Goal: Information Seeking & Learning: Learn about a topic

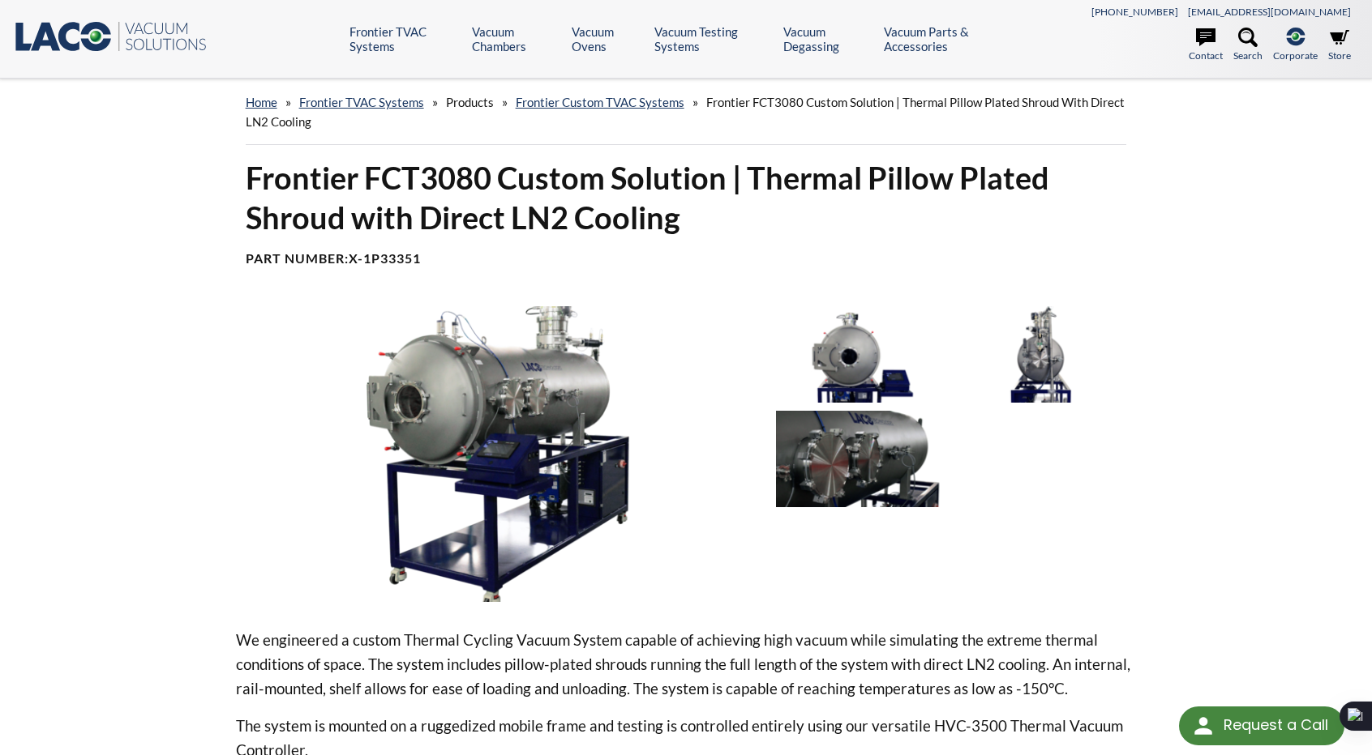
click at [877, 377] on img at bounding box center [862, 354] width 172 height 96
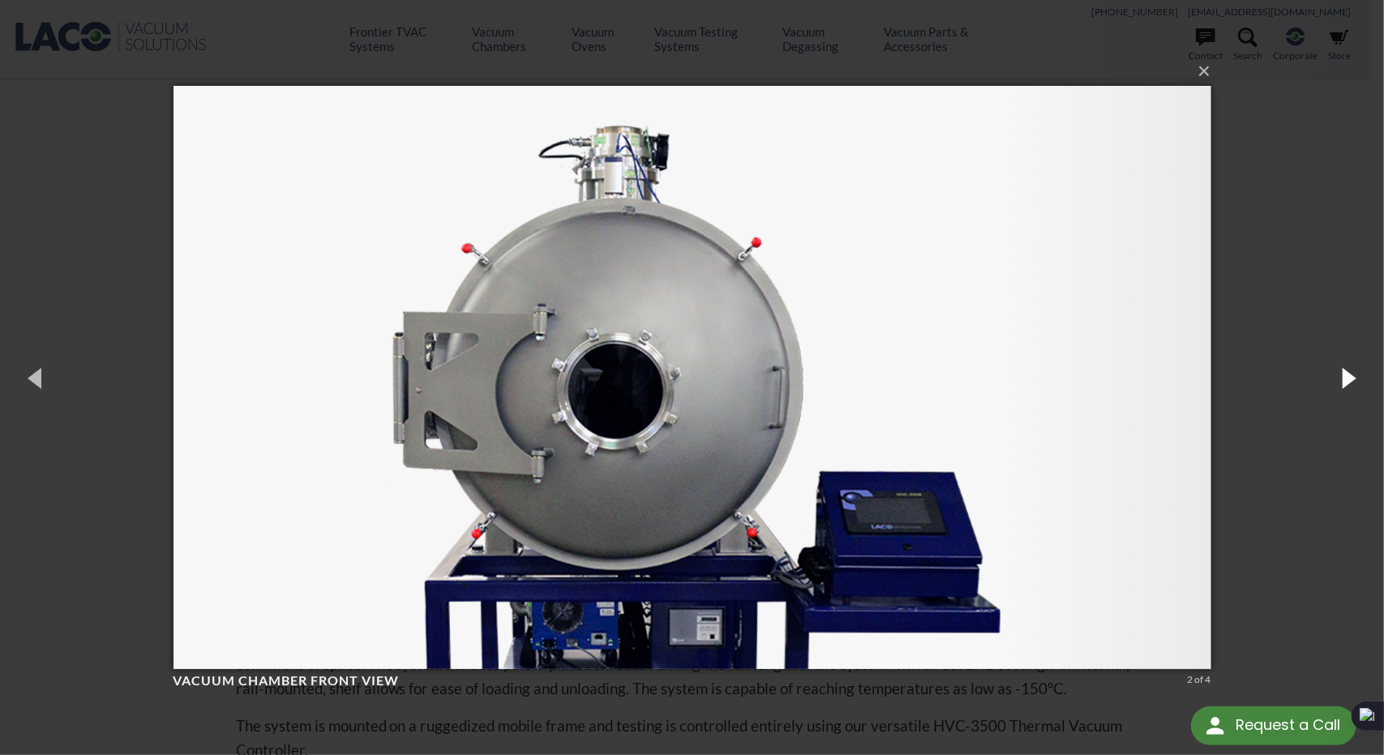
click at [1346, 382] on button "button" at bounding box center [1347, 377] width 73 height 89
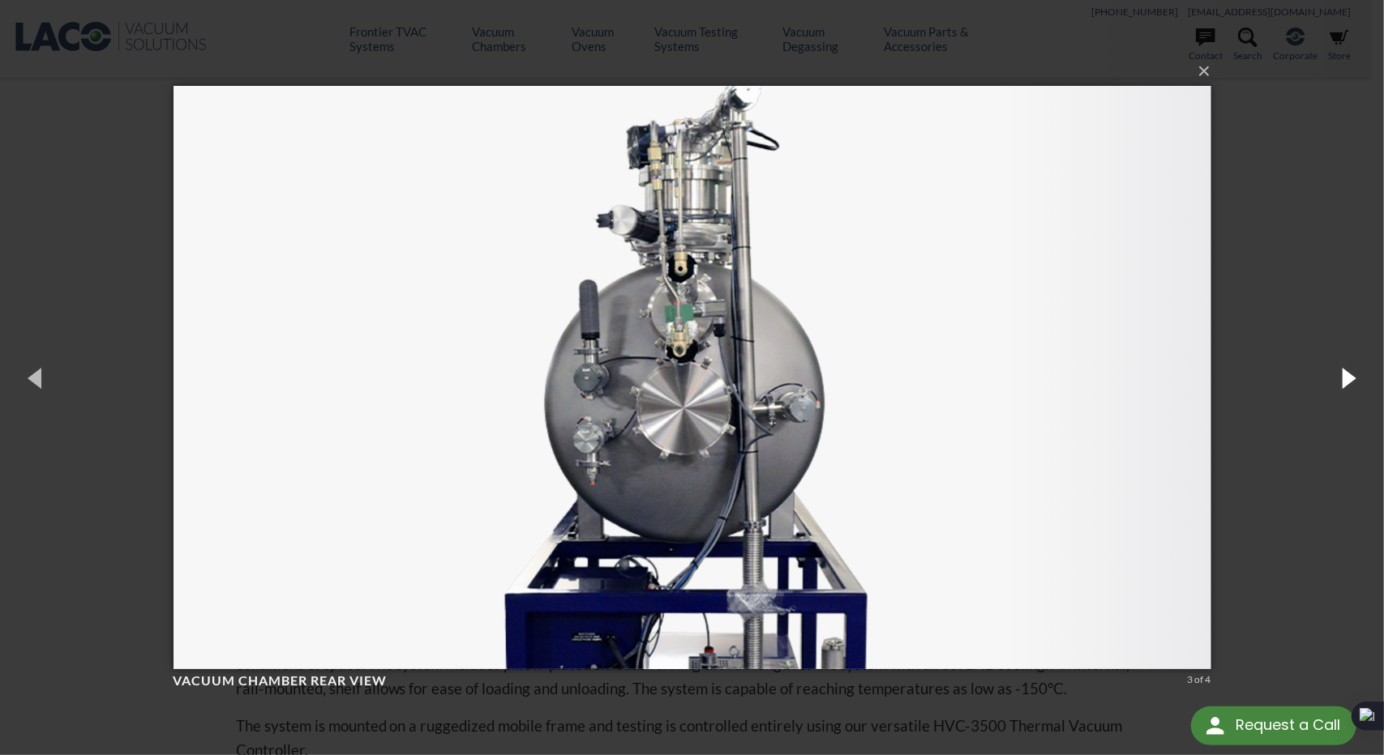
click at [1346, 382] on button "button" at bounding box center [1347, 377] width 73 height 89
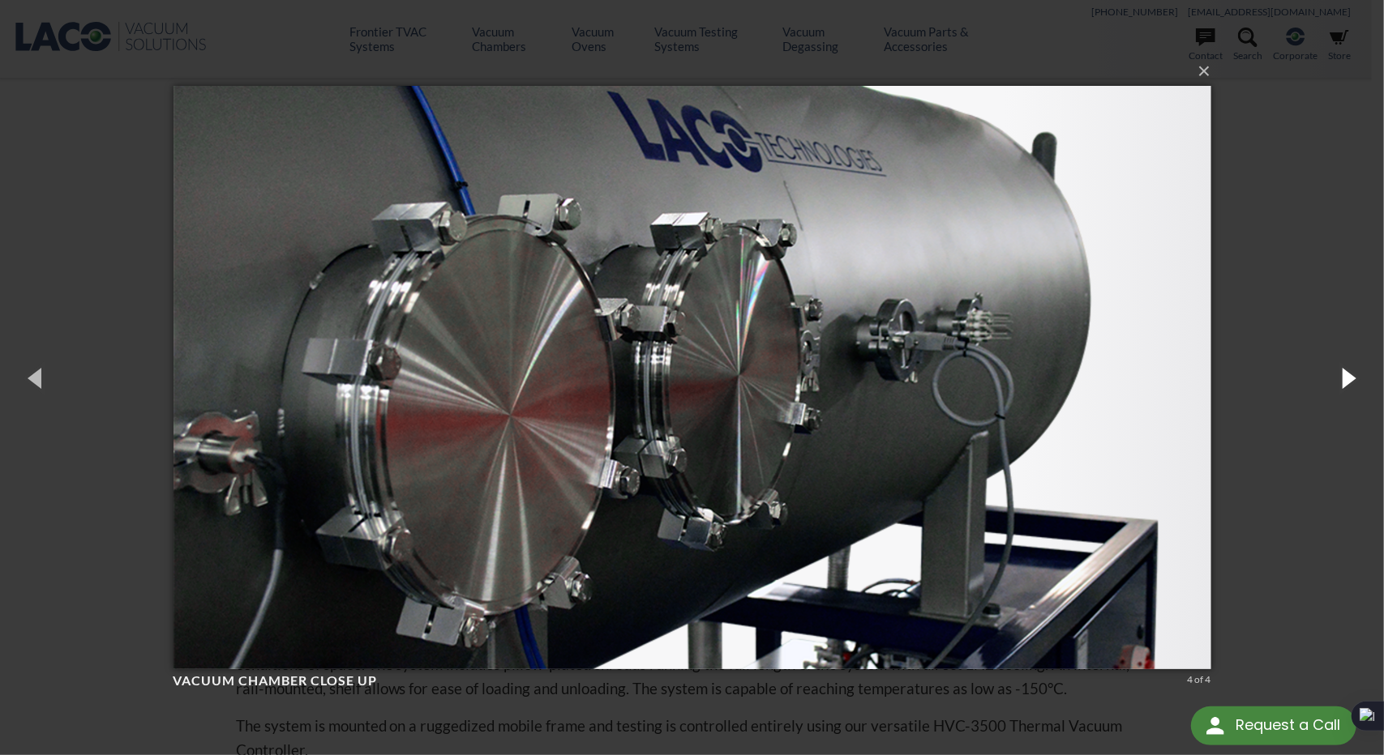
click at [1346, 382] on button "button" at bounding box center [1347, 377] width 73 height 89
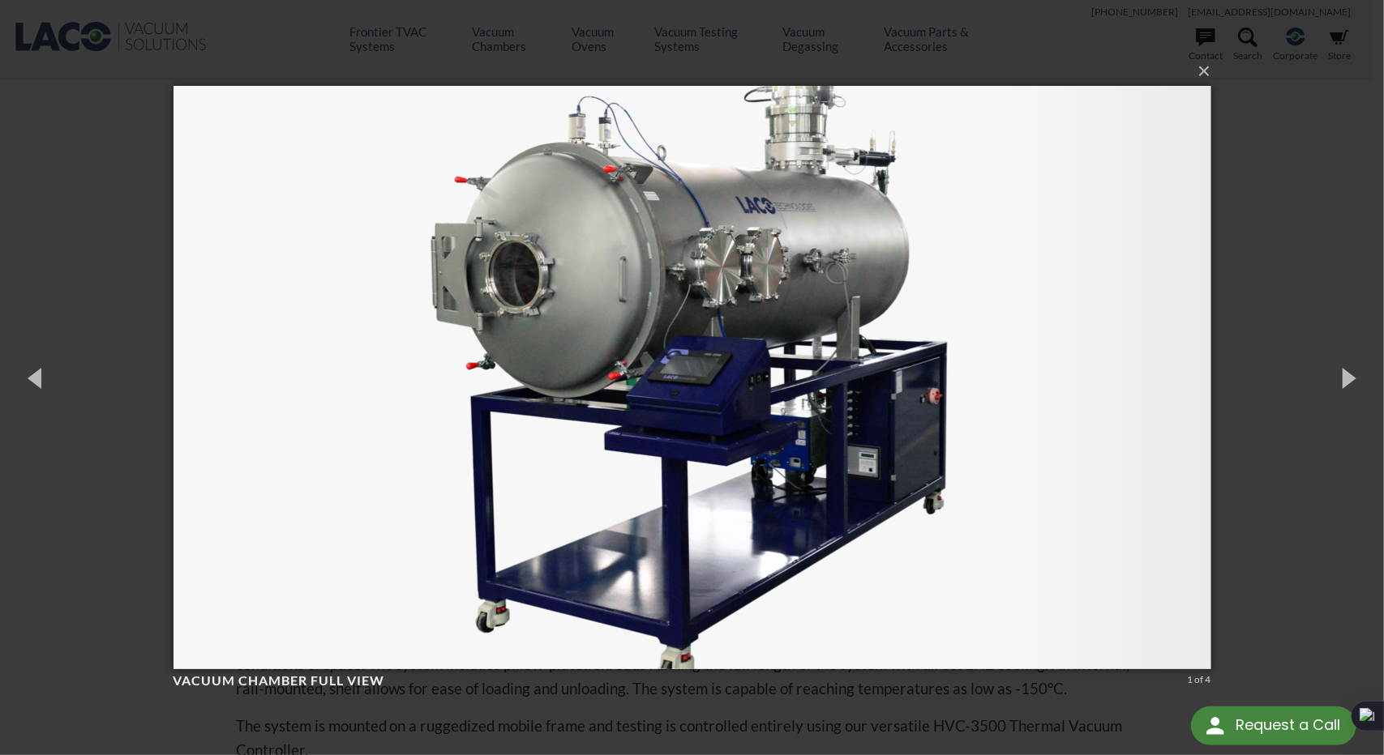
click at [1298, 246] on div "× Vacuum chamber full view 1 of 4 Loading..." at bounding box center [692, 377] width 1384 height 755
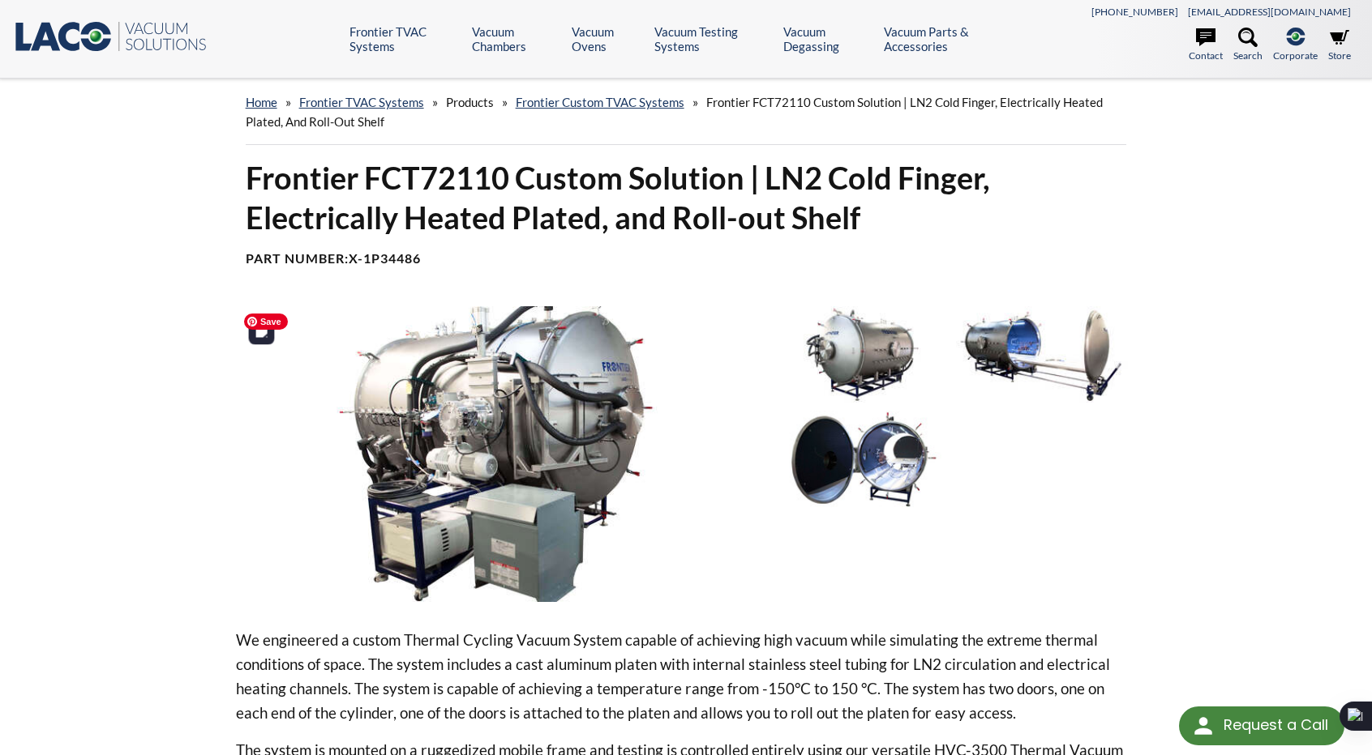
click at [592, 429] on img at bounding box center [499, 454] width 527 height 296
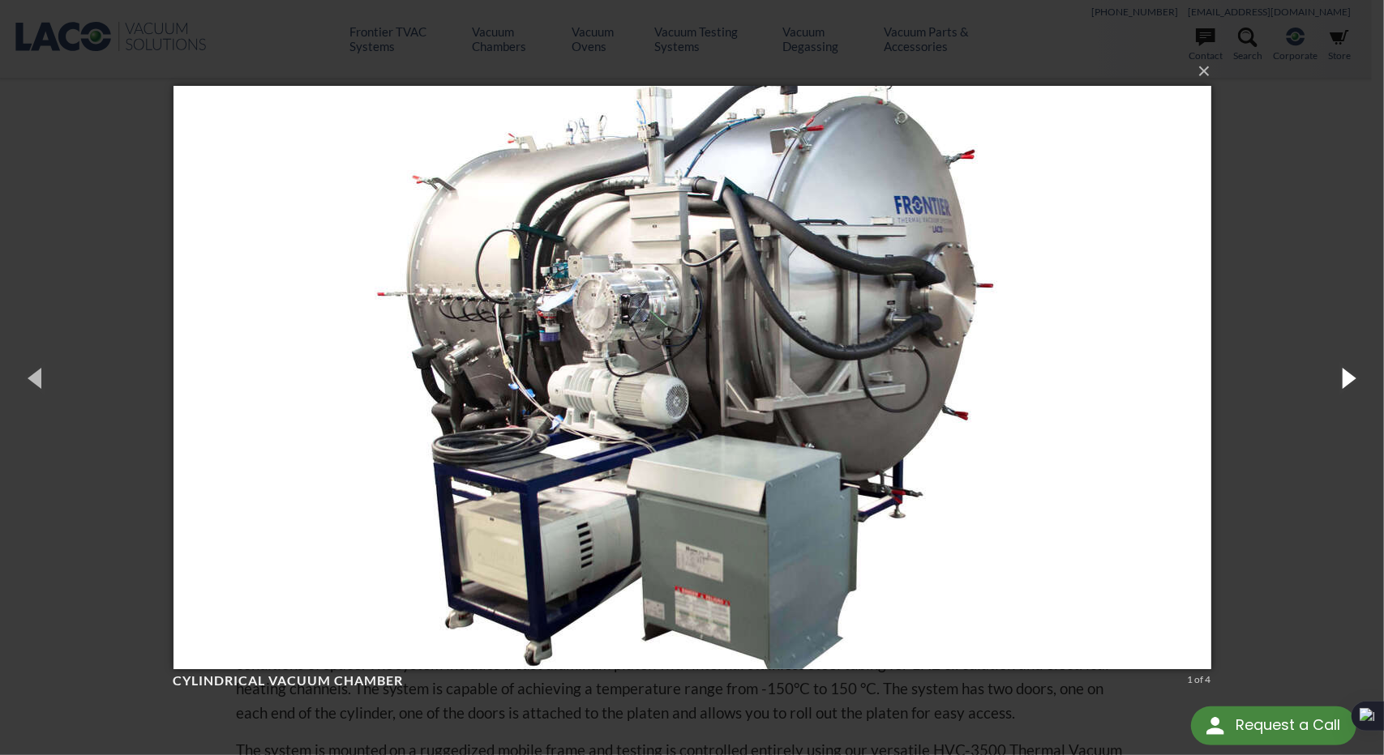
click at [1342, 377] on button "button" at bounding box center [1347, 377] width 73 height 89
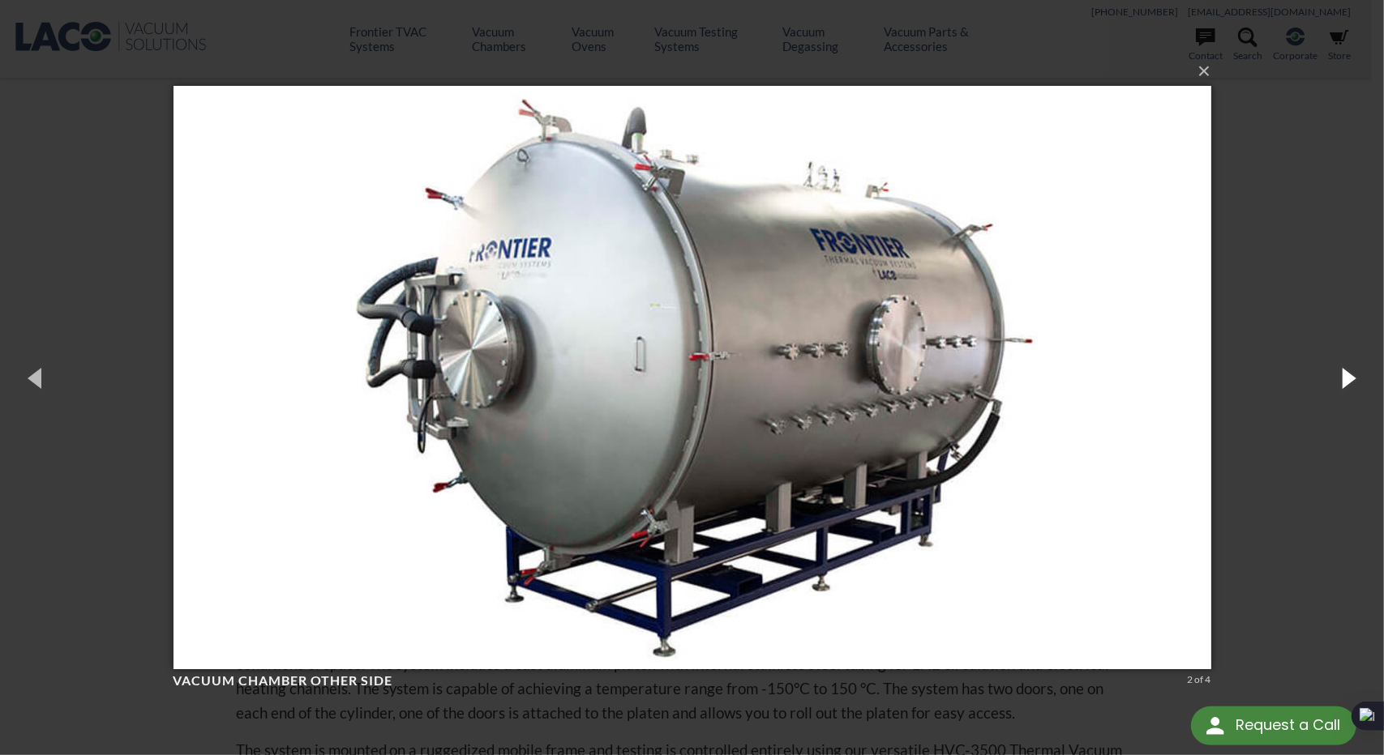
click at [1342, 377] on button "button" at bounding box center [1347, 377] width 73 height 89
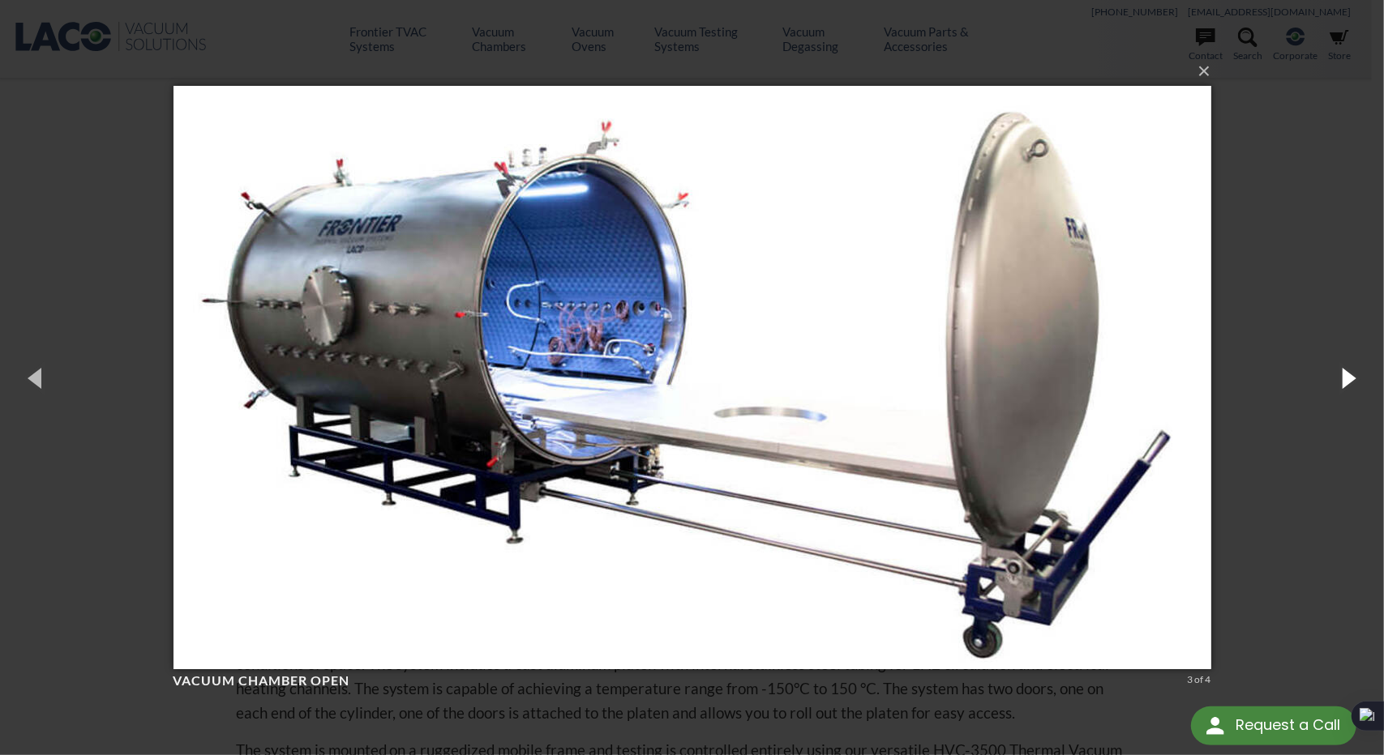
click at [1342, 377] on button "button" at bounding box center [1347, 377] width 73 height 89
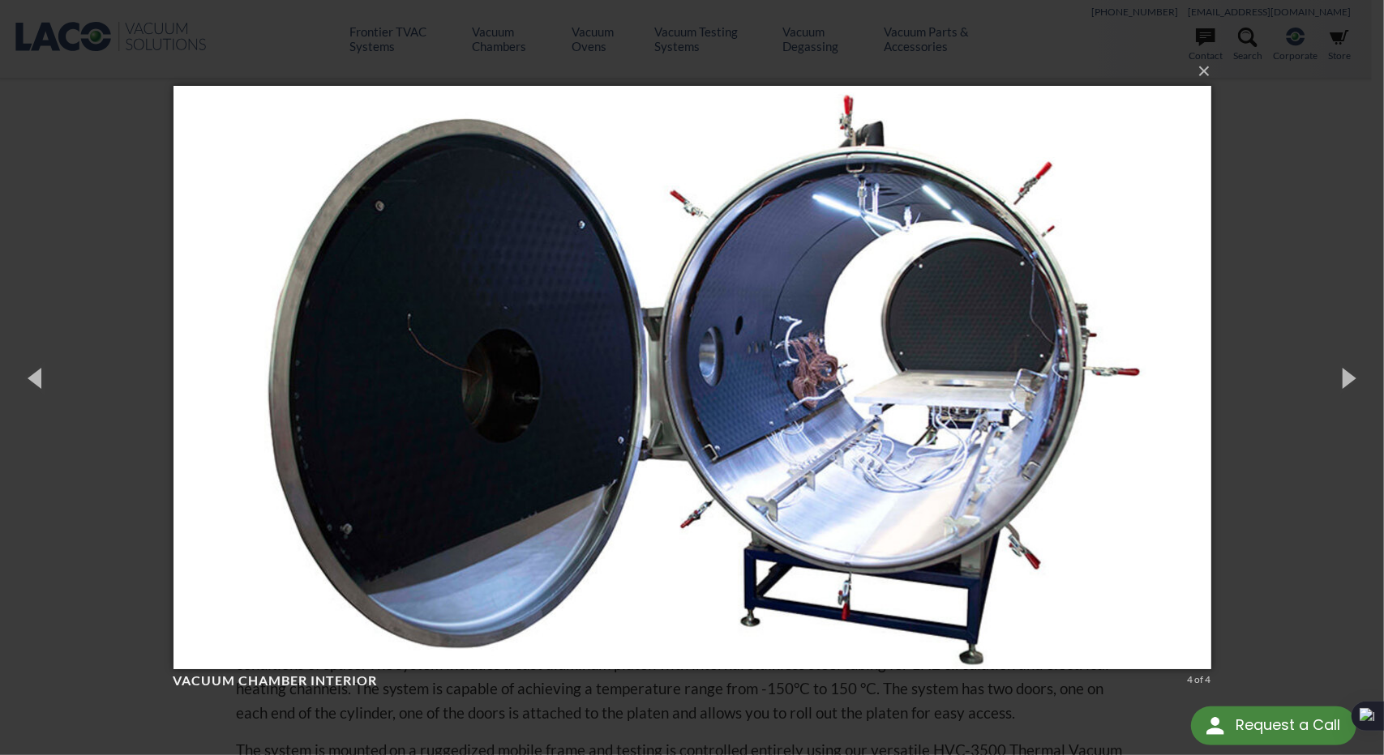
click at [1312, 272] on div "× vacuum chamber interior 4 of 4 Loading..." at bounding box center [692, 377] width 1384 height 755
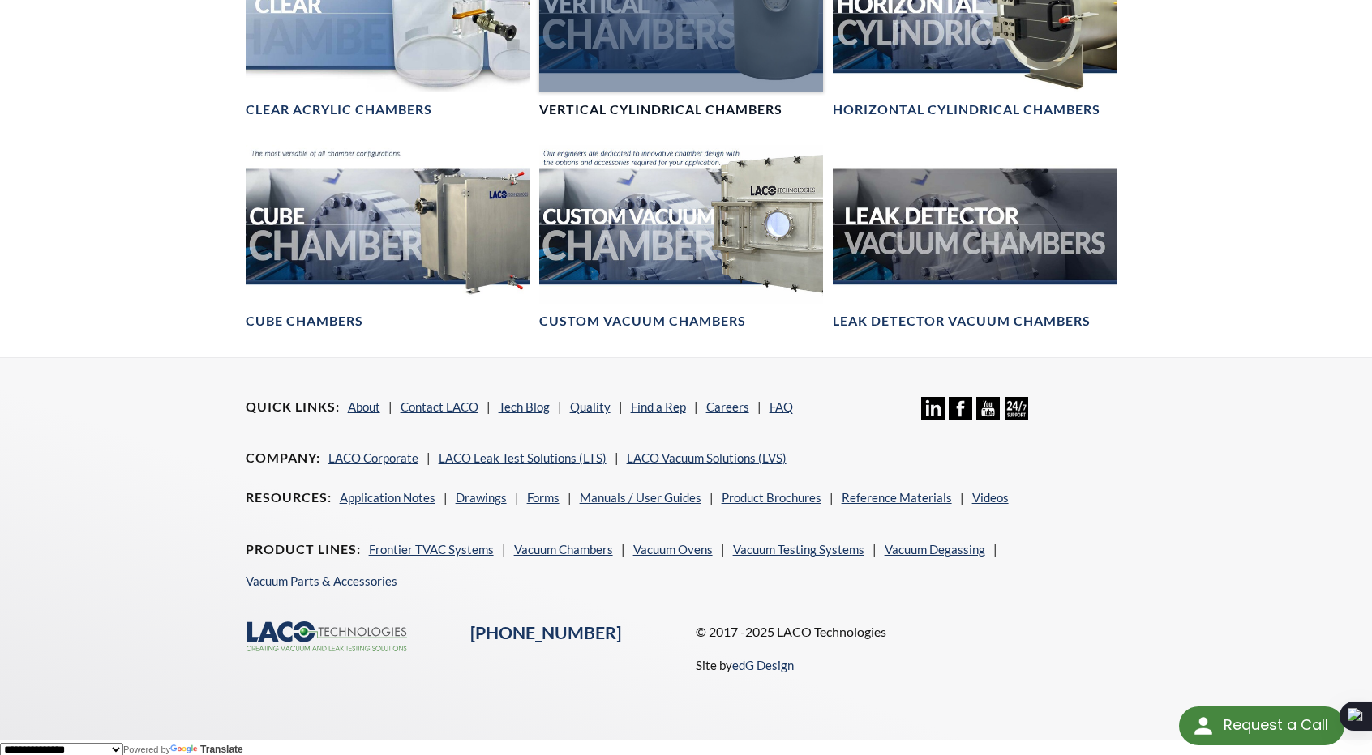
scroll to position [510, 0]
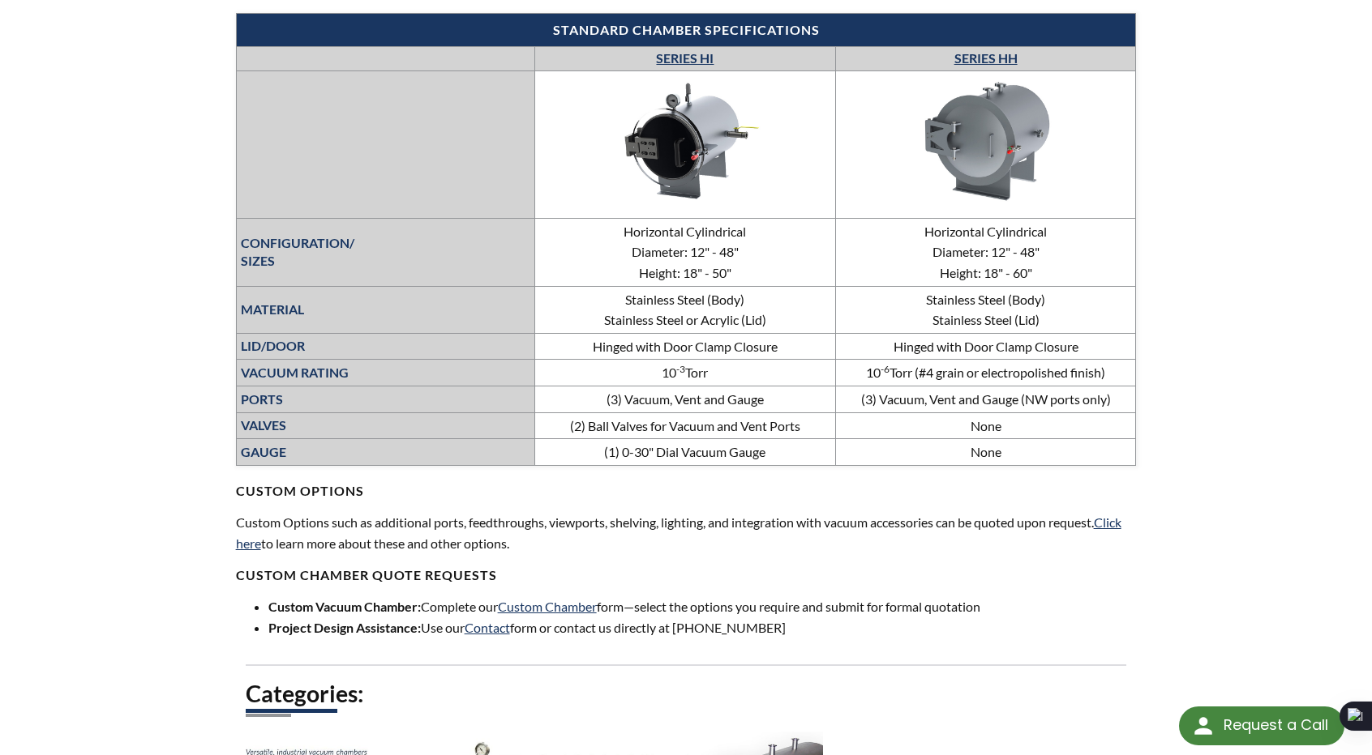
scroll to position [567, 0]
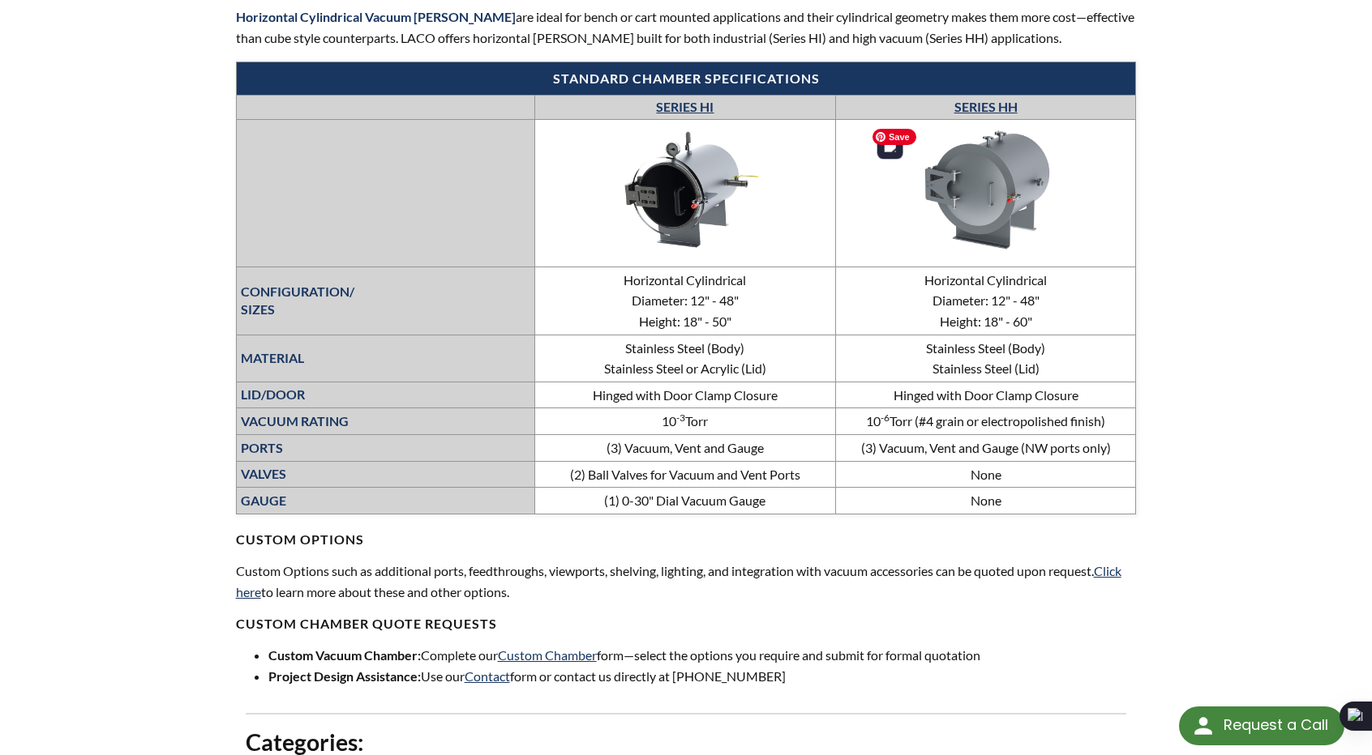
click at [1036, 199] on img at bounding box center [985, 190] width 243 height 137
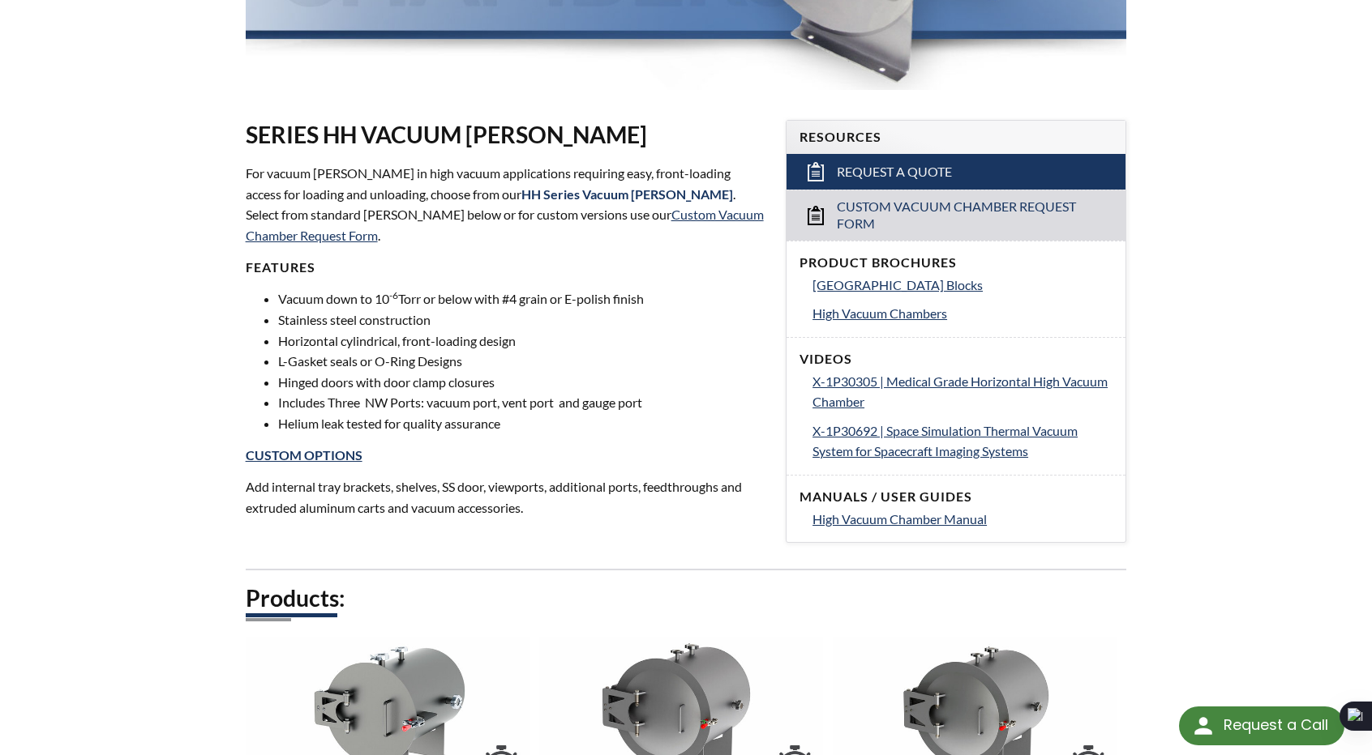
scroll to position [405, 0]
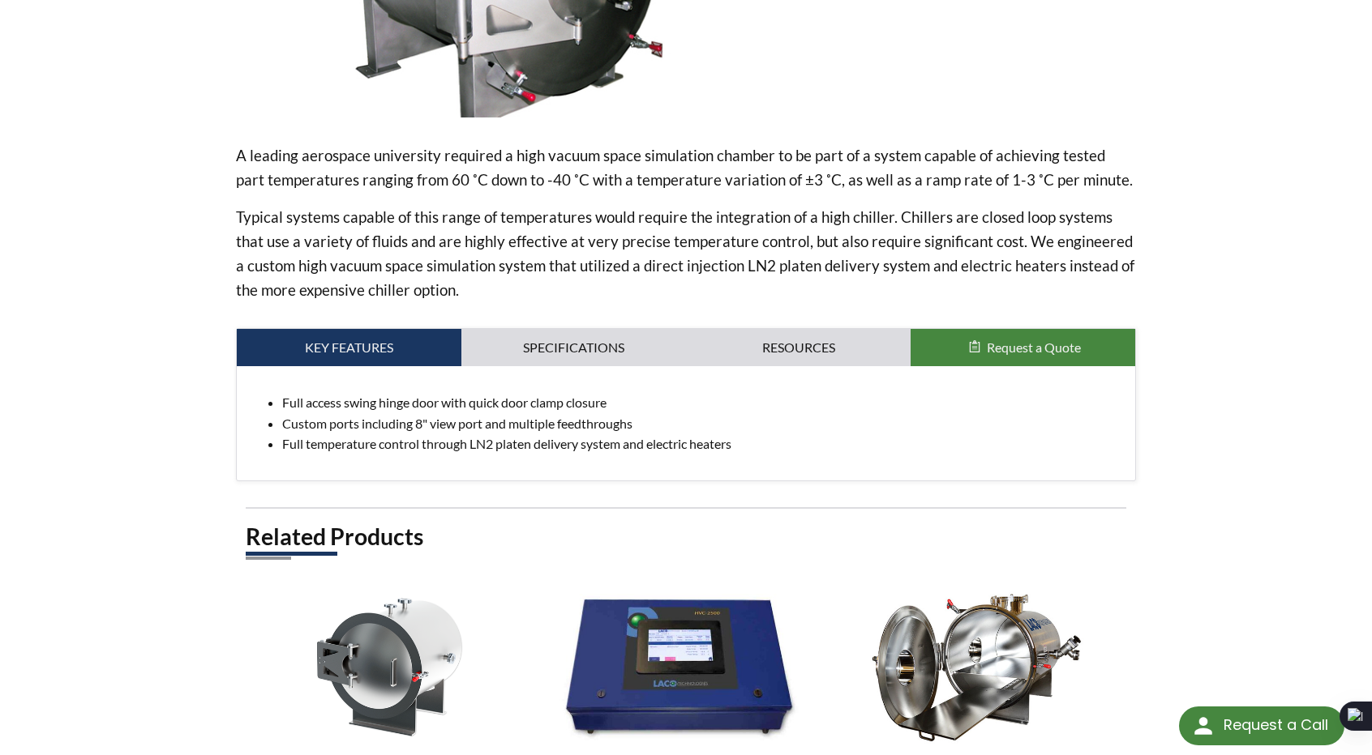
scroll to position [486, 0]
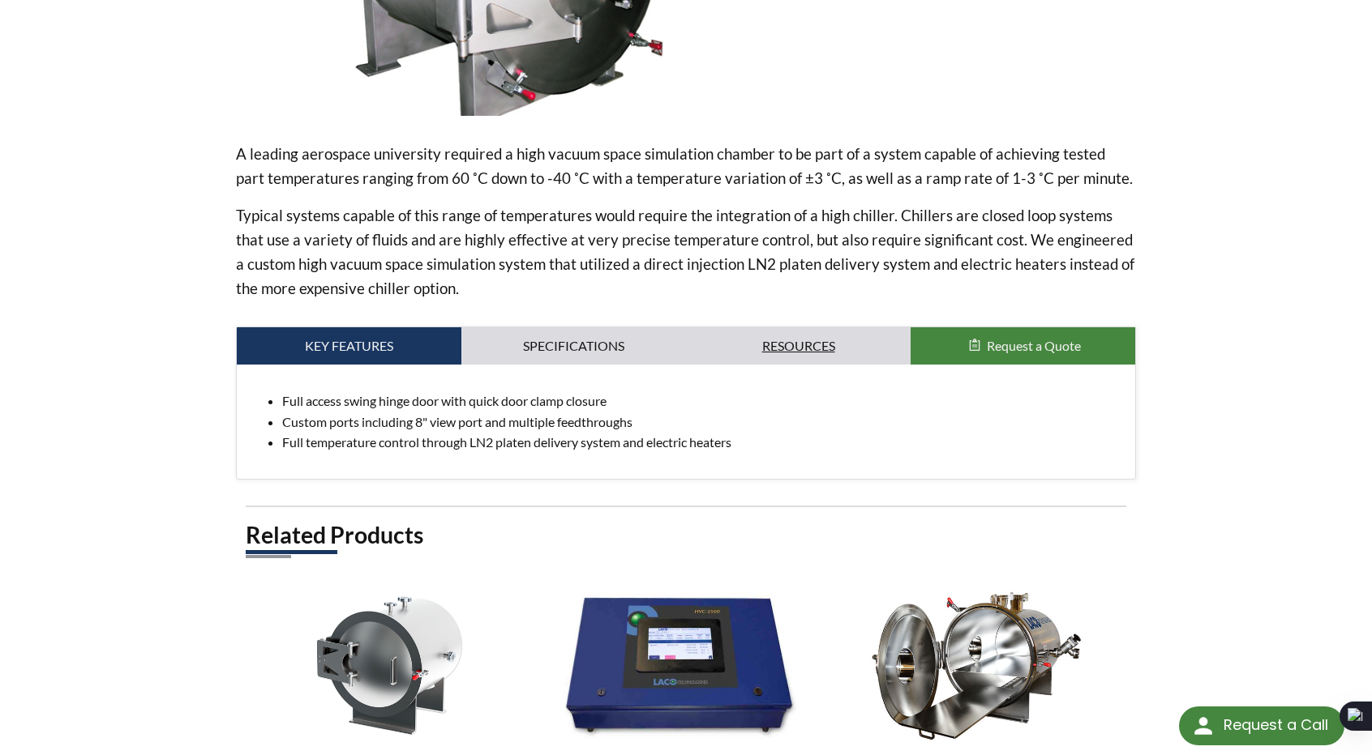
click at [772, 340] on link "Resources" at bounding box center [798, 345] width 225 height 37
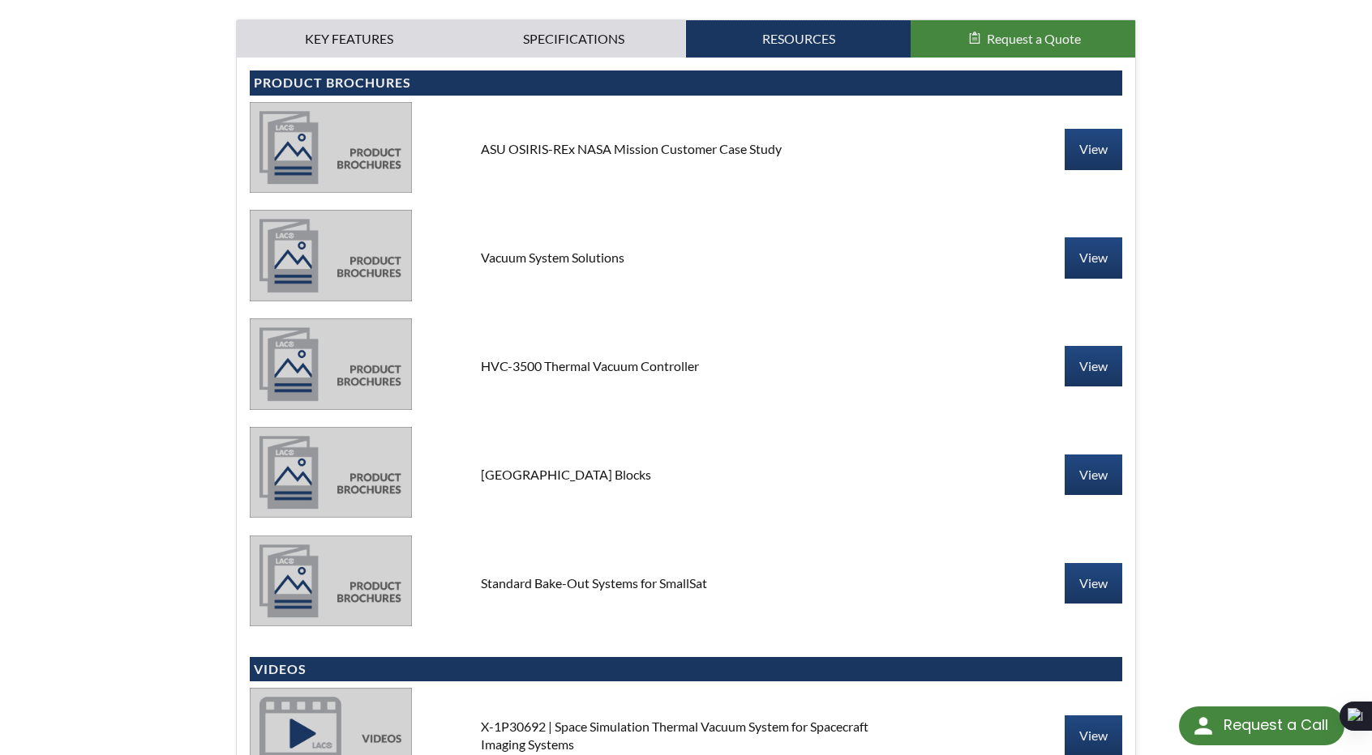
scroll to position [730, 0]
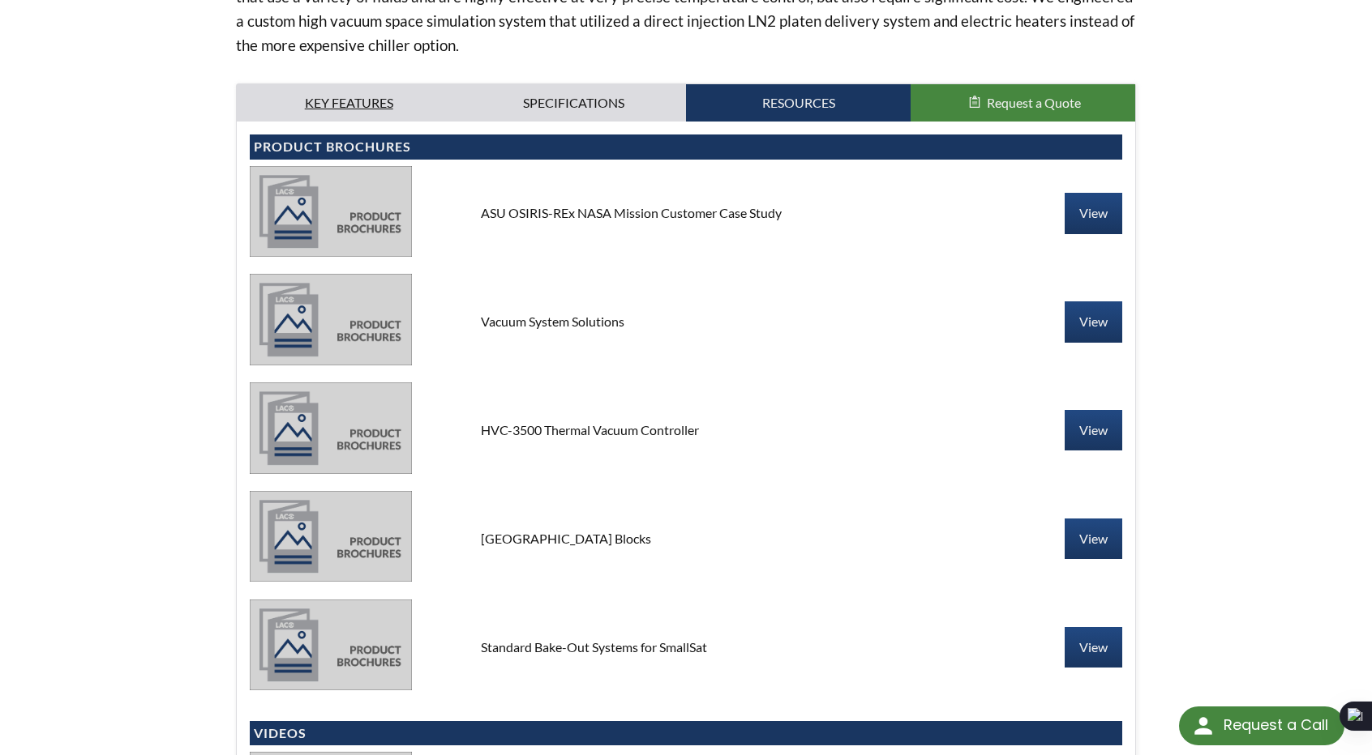
click at [418, 103] on link "Key Features" at bounding box center [349, 102] width 225 height 37
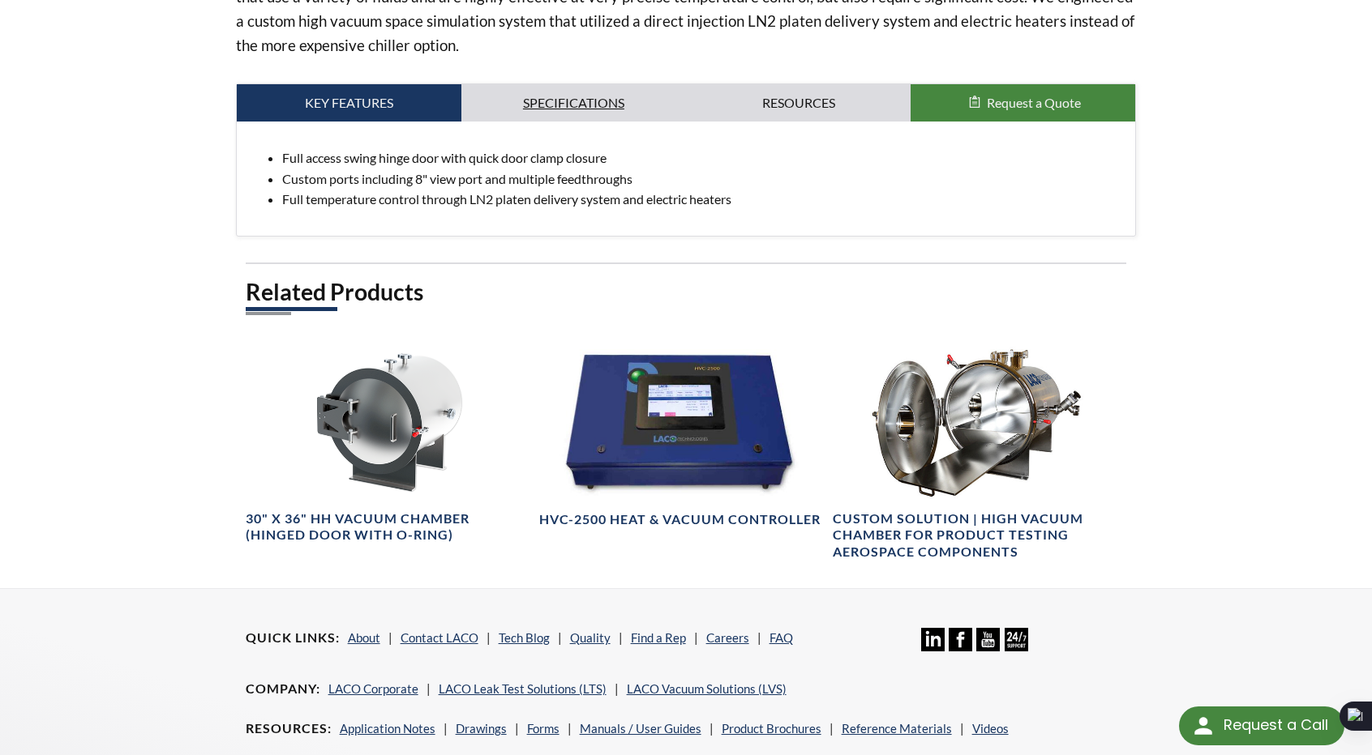
click at [558, 96] on link "Specifications" at bounding box center [573, 102] width 225 height 37
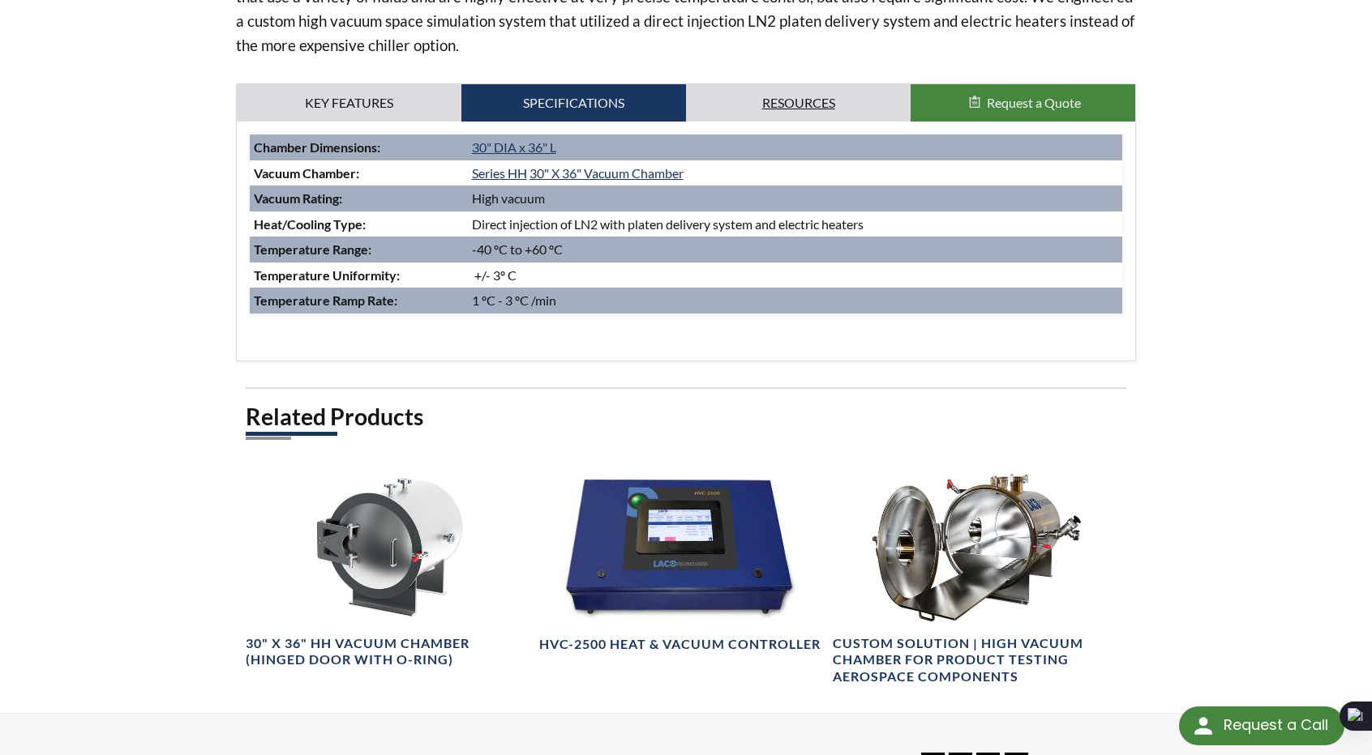
click at [820, 102] on link "Resources" at bounding box center [798, 102] width 225 height 37
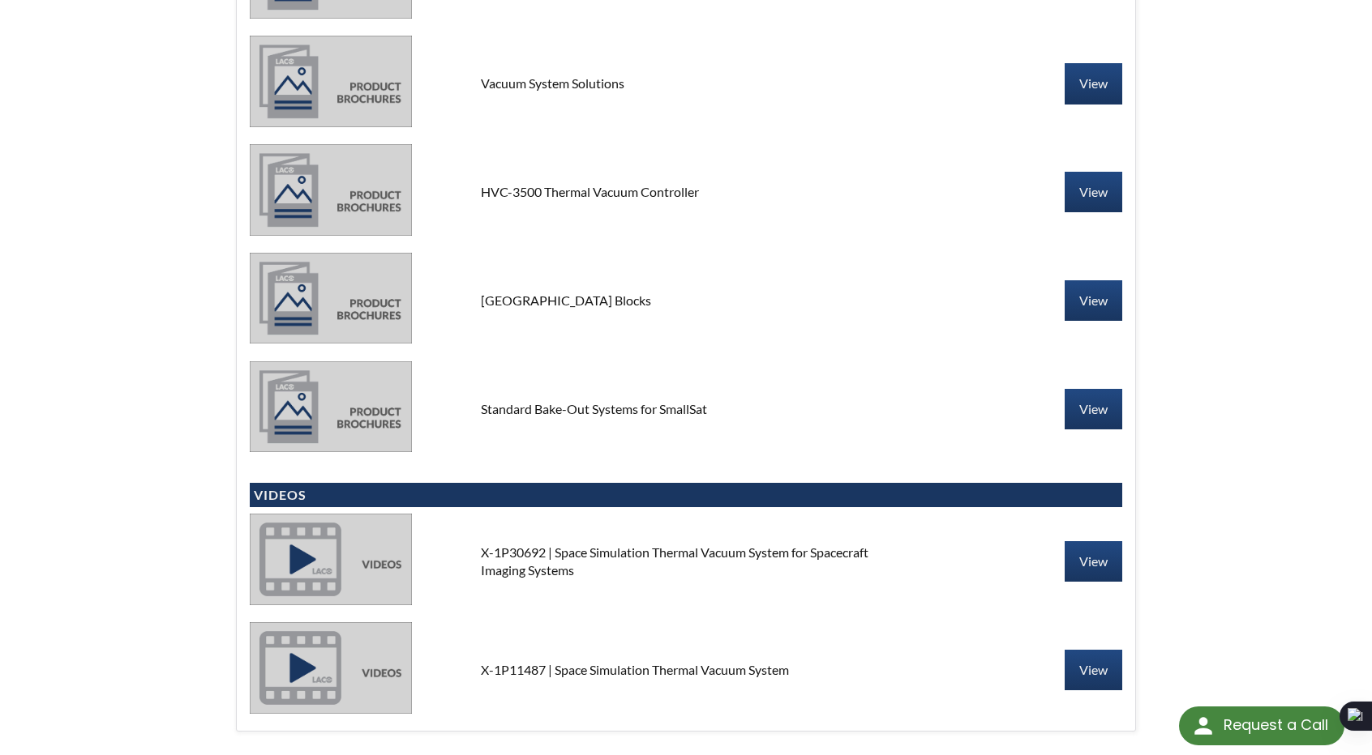
scroll to position [1054, 0]
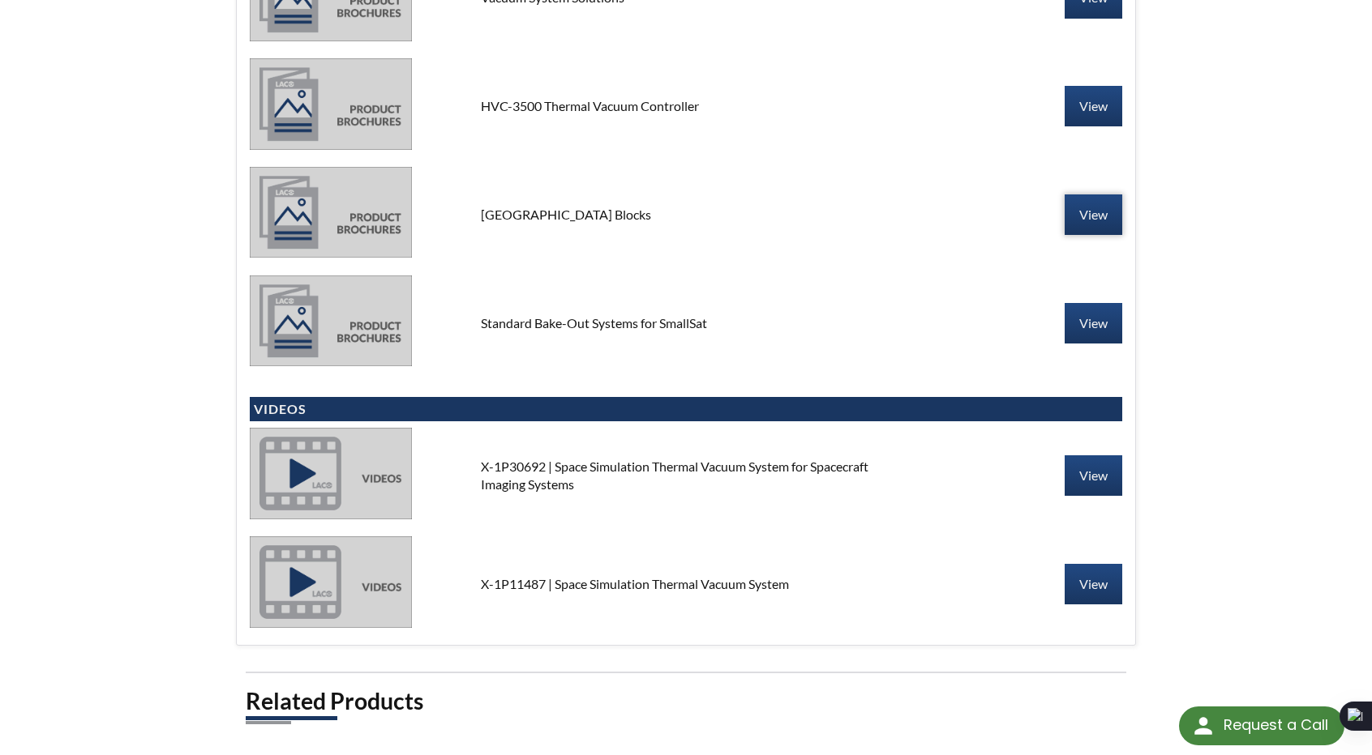
click at [1094, 218] on link "View" at bounding box center [1093, 215] width 58 height 41
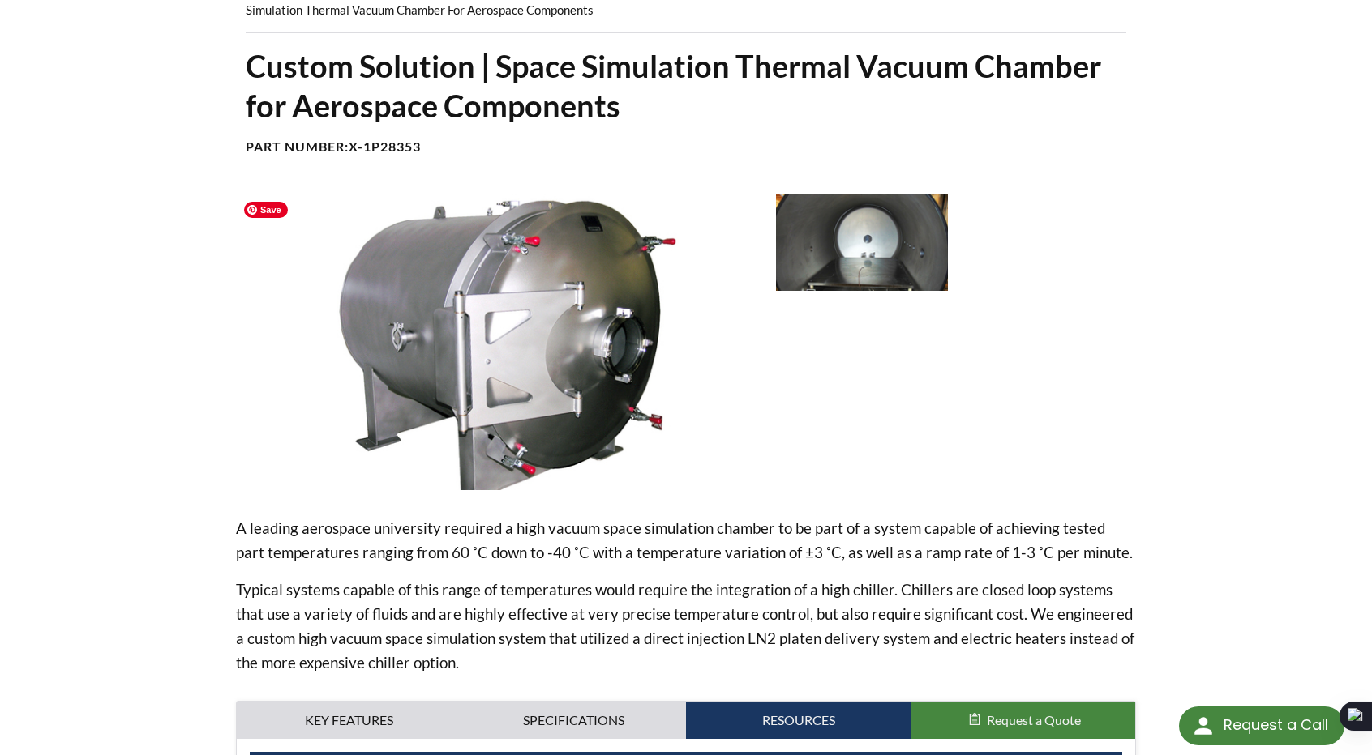
scroll to position [81, 0]
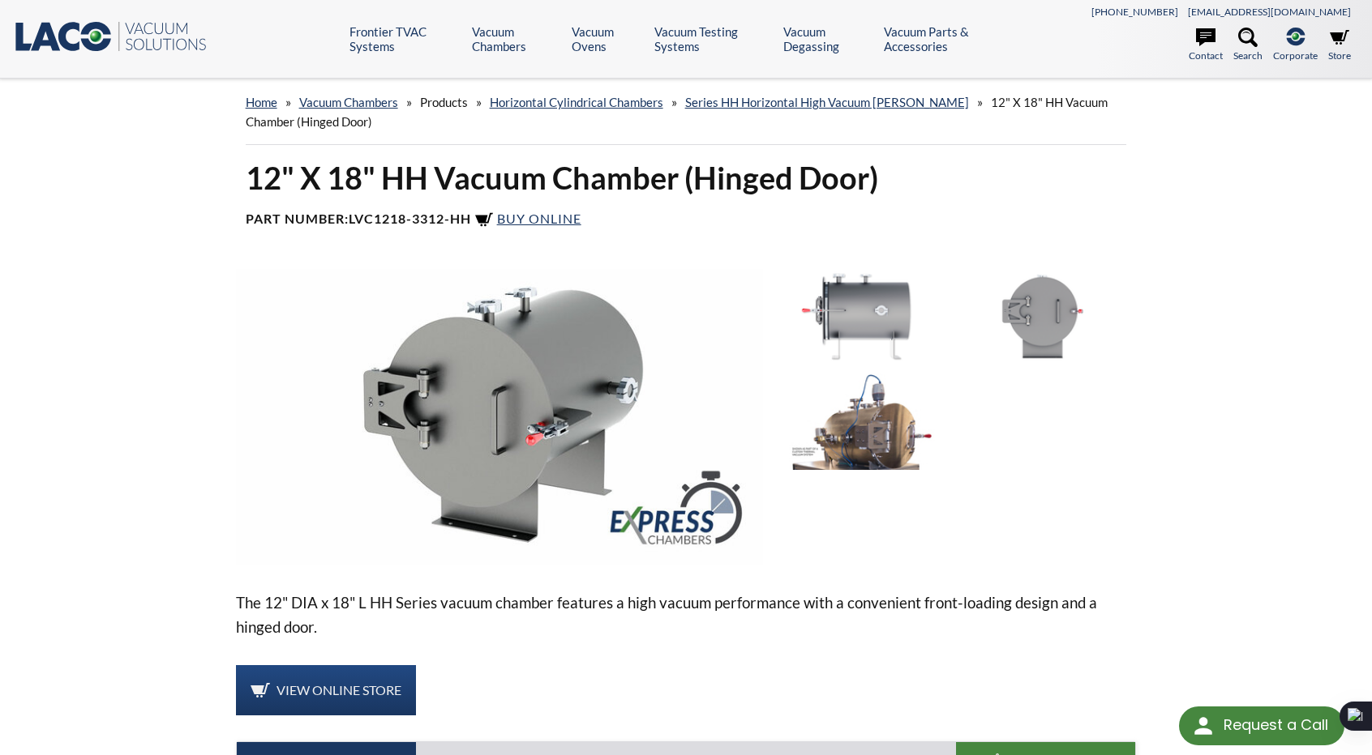
click at [890, 434] on img at bounding box center [862, 422] width 172 height 96
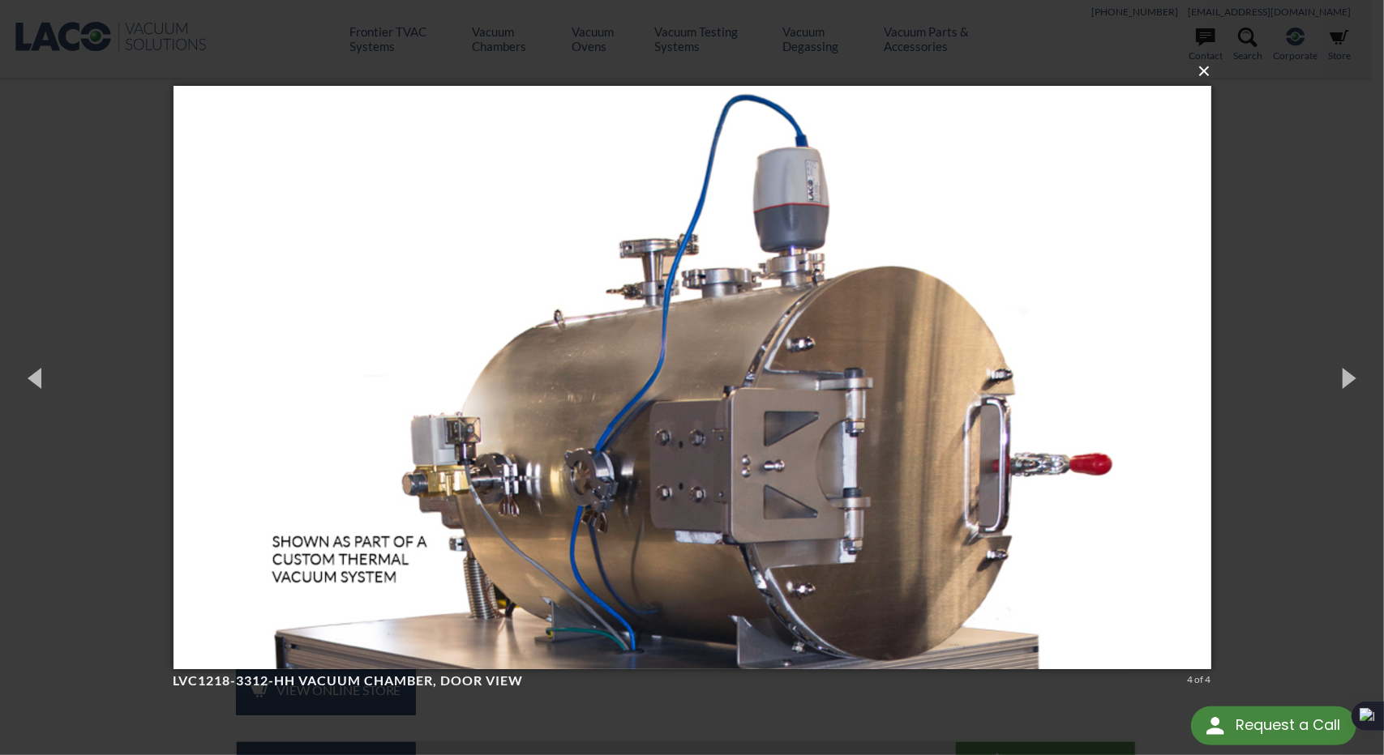
click at [1207, 75] on button "×" at bounding box center [697, 71] width 1038 height 36
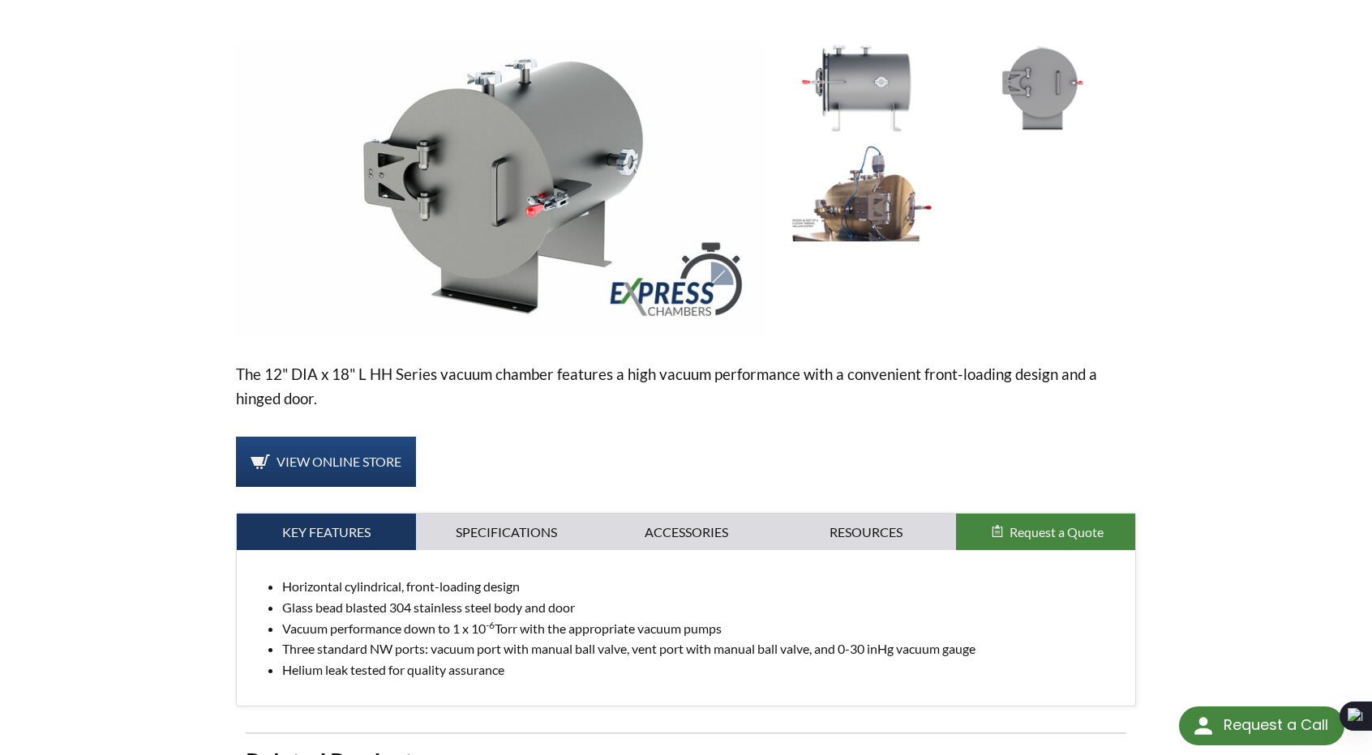
scroll to position [243, 0]
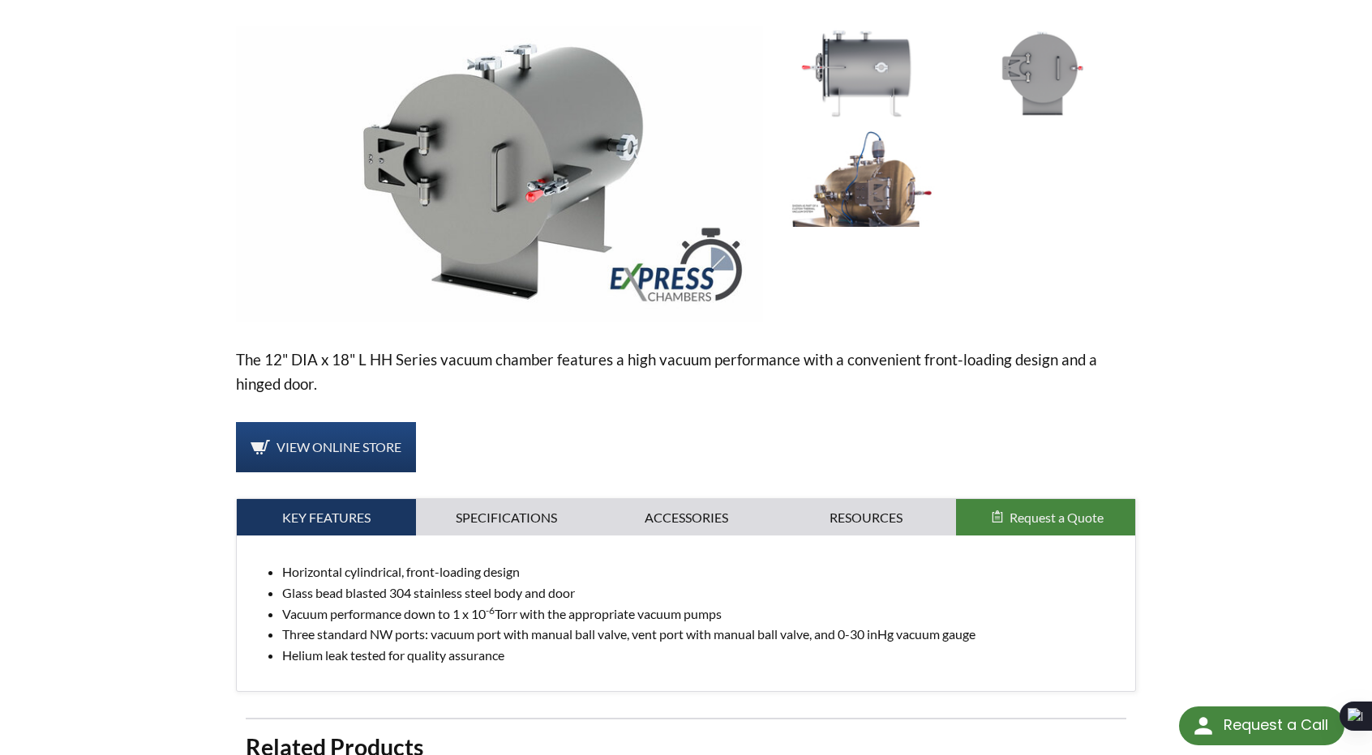
click at [867, 174] on img at bounding box center [862, 179] width 172 height 96
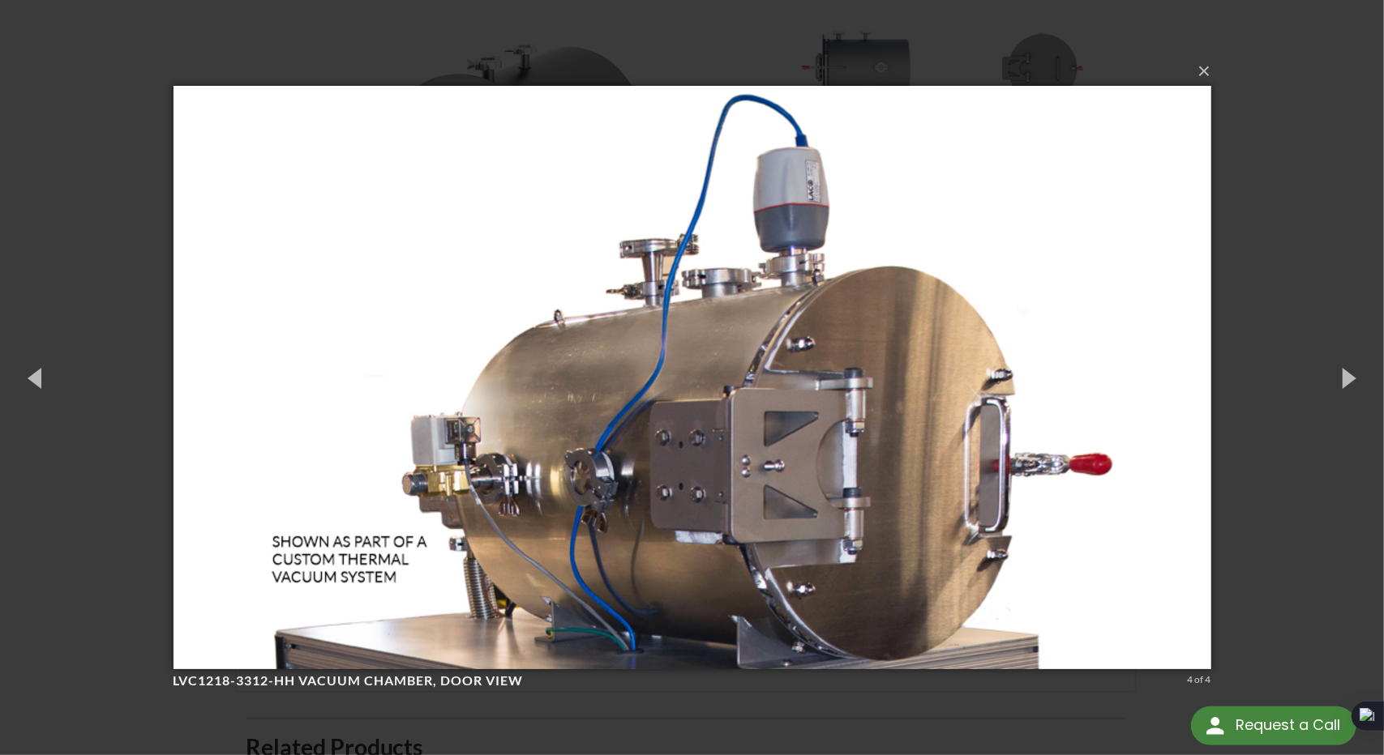
click at [1247, 251] on div "× LVC1218-3312-HH Vacuum Chamber, door view 4 of 4 Loading..." at bounding box center [692, 377] width 1384 height 755
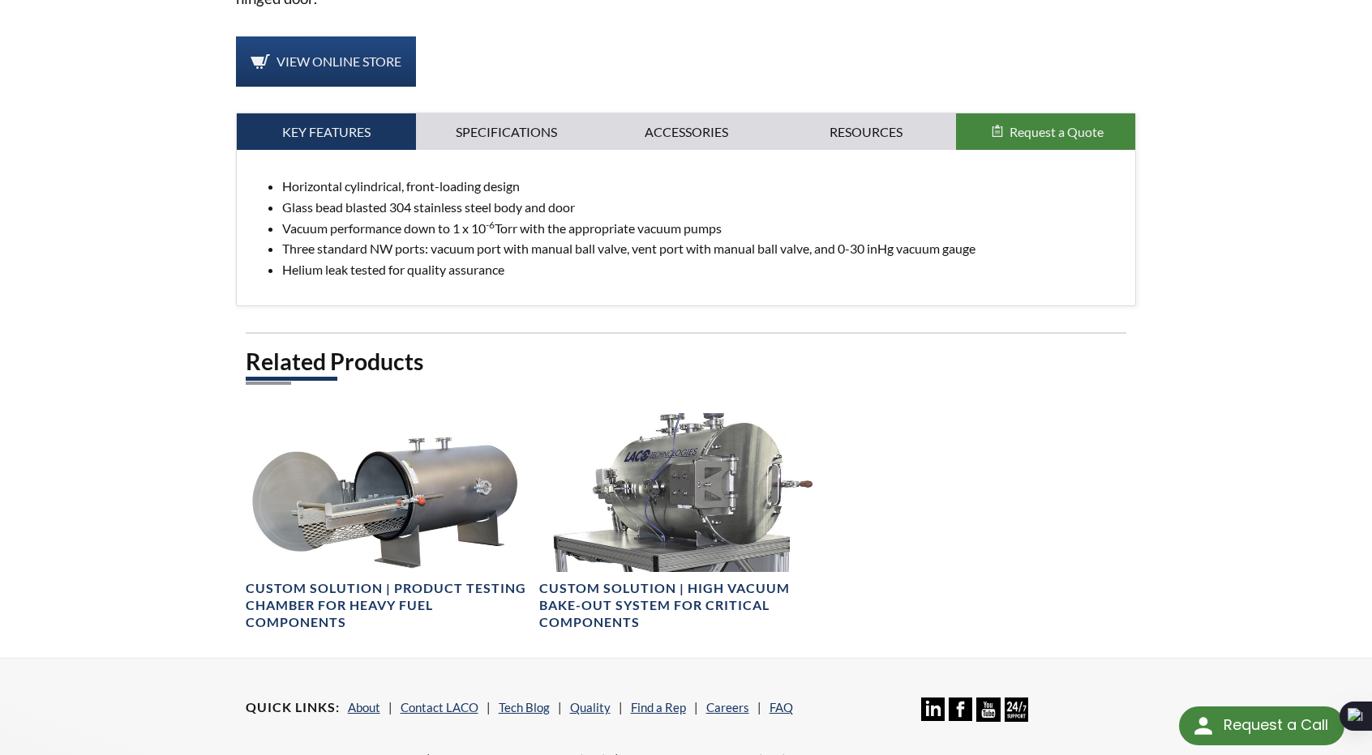
scroll to position [648, 0]
